Goal: Check status

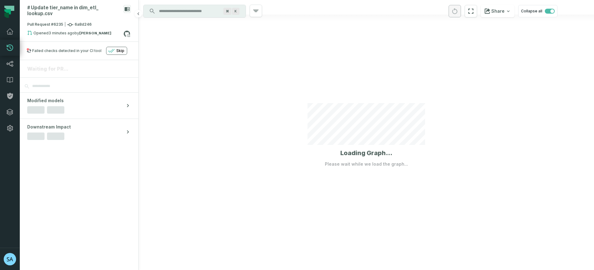
click at [110, 151] on section "Waiting for PR... Modified models Downstream Impact" at bounding box center [79, 165] width 119 height 210
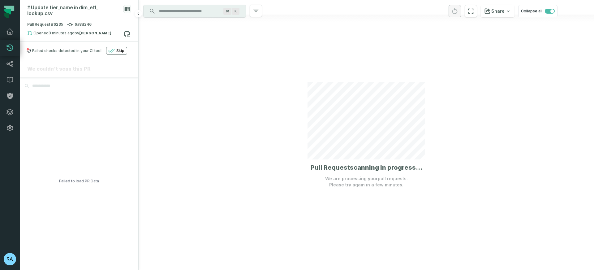
click at [74, 48] on div "Failed checks detected in your CI tool" at bounding box center [66, 50] width 69 height 5
click at [85, 92] on div "Failed to load PR Data" at bounding box center [79, 181] width 40 height 178
click at [71, 71] on section "We couldn't scan this PR" at bounding box center [79, 68] width 119 height 17
click at [70, 67] on section "We couldn't scan this PR" at bounding box center [79, 68] width 119 height 17
click at [63, 94] on div "Failed to load PR Data" at bounding box center [79, 181] width 40 height 178
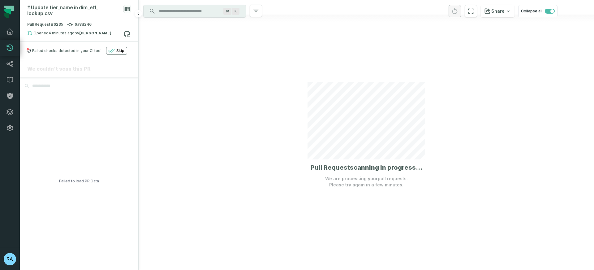
click at [84, 177] on div "Failed to load PR Data" at bounding box center [79, 181] width 40 height 178
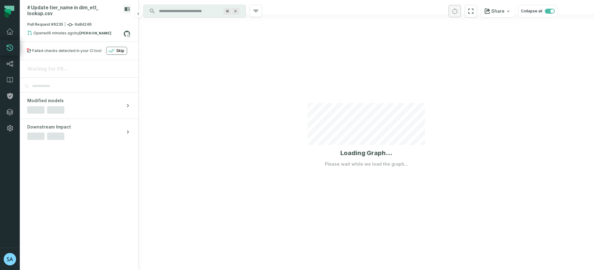
click at [174, 109] on div at bounding box center [367, 135] width 456 height 270
click at [275, 165] on div at bounding box center [367, 135] width 456 height 270
click at [92, 180] on section "We couldn't scan this PR Modified models Downstream Impact" at bounding box center [79, 165] width 119 height 210
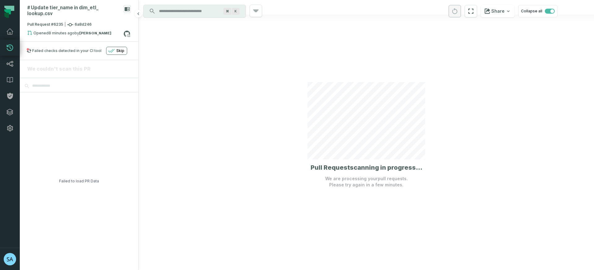
click at [117, 48] on span "Skip" at bounding box center [120, 50] width 8 height 5
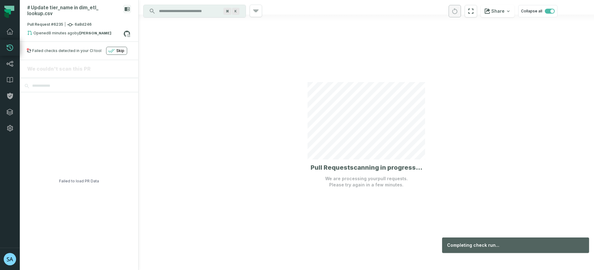
click at [153, 74] on div at bounding box center [367, 135] width 456 height 270
drag, startPoint x: 279, startPoint y: 168, endPoint x: 127, endPoint y: 168, distance: 151.6
click at [275, 167] on div at bounding box center [367, 135] width 456 height 270
drag, startPoint x: 110, startPoint y: 170, endPoint x: 104, endPoint y: 172, distance: 6.8
click at [108, 172] on div "Failed to load PR Data" at bounding box center [79, 181] width 119 height 178
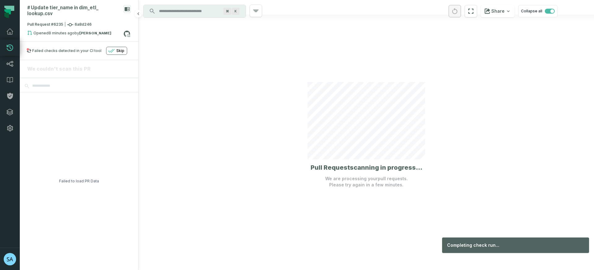
click at [99, 172] on div "Failed to load PR Data" at bounding box center [79, 181] width 119 height 178
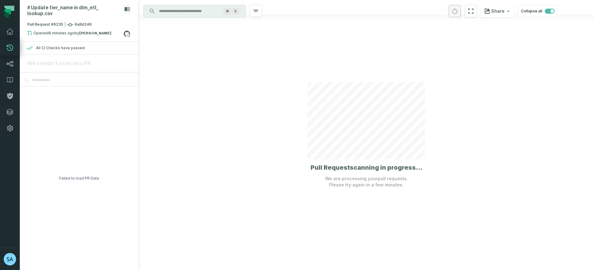
click at [236, 142] on div at bounding box center [367, 135] width 456 height 270
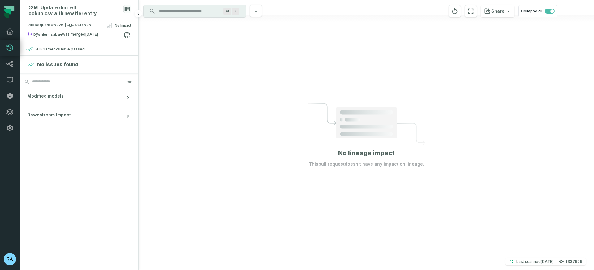
click at [67, 65] on h4 "No issues found" at bounding box center [57, 64] width 41 height 7
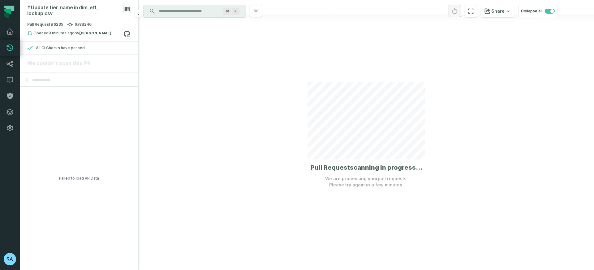
click at [68, 130] on div "Failed to load PR Data" at bounding box center [79, 178] width 40 height 183
click at [147, 165] on div at bounding box center [367, 135] width 456 height 270
